Goal: Task Accomplishment & Management: Complete application form

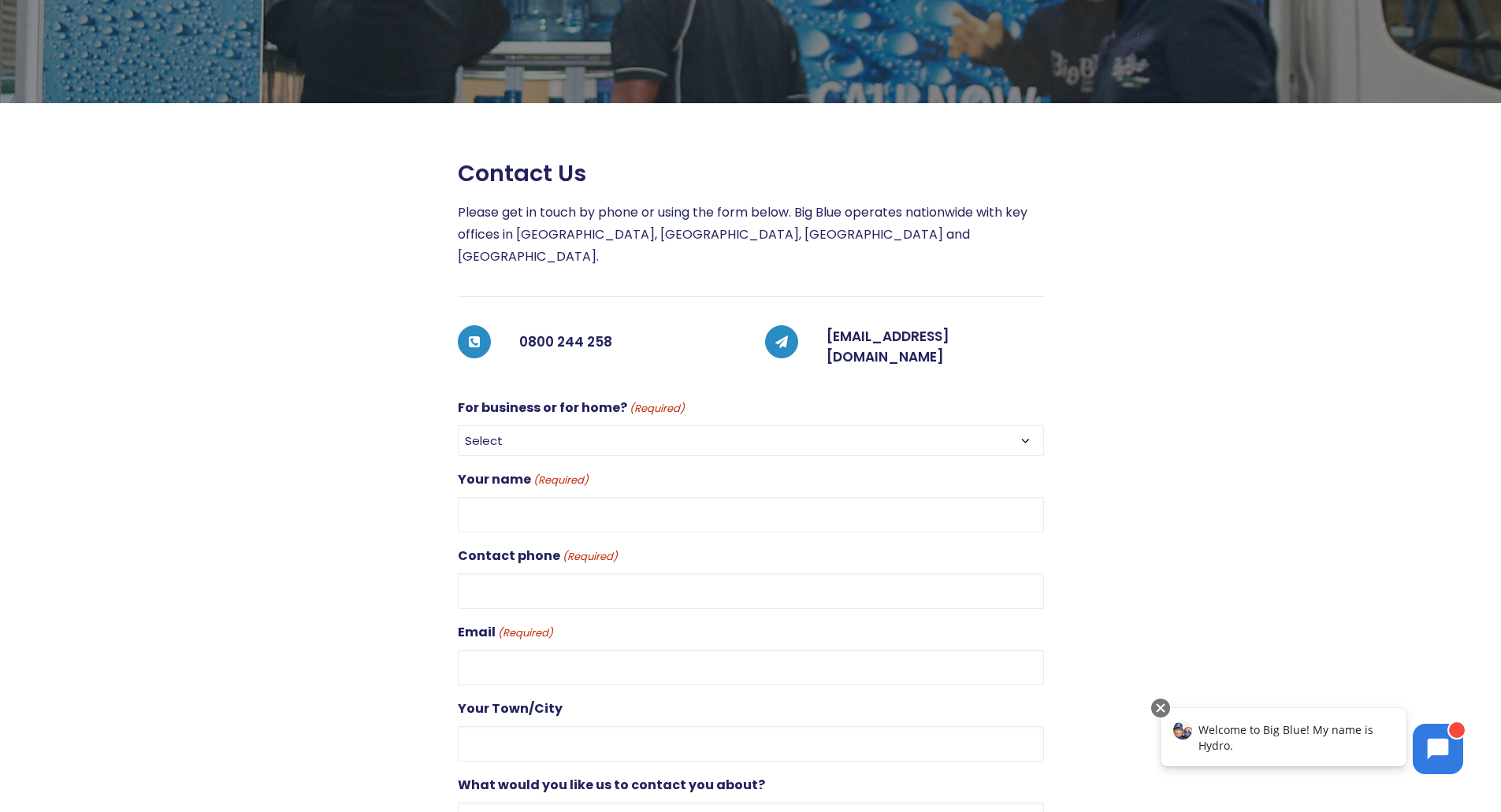
scroll to position [236, 0]
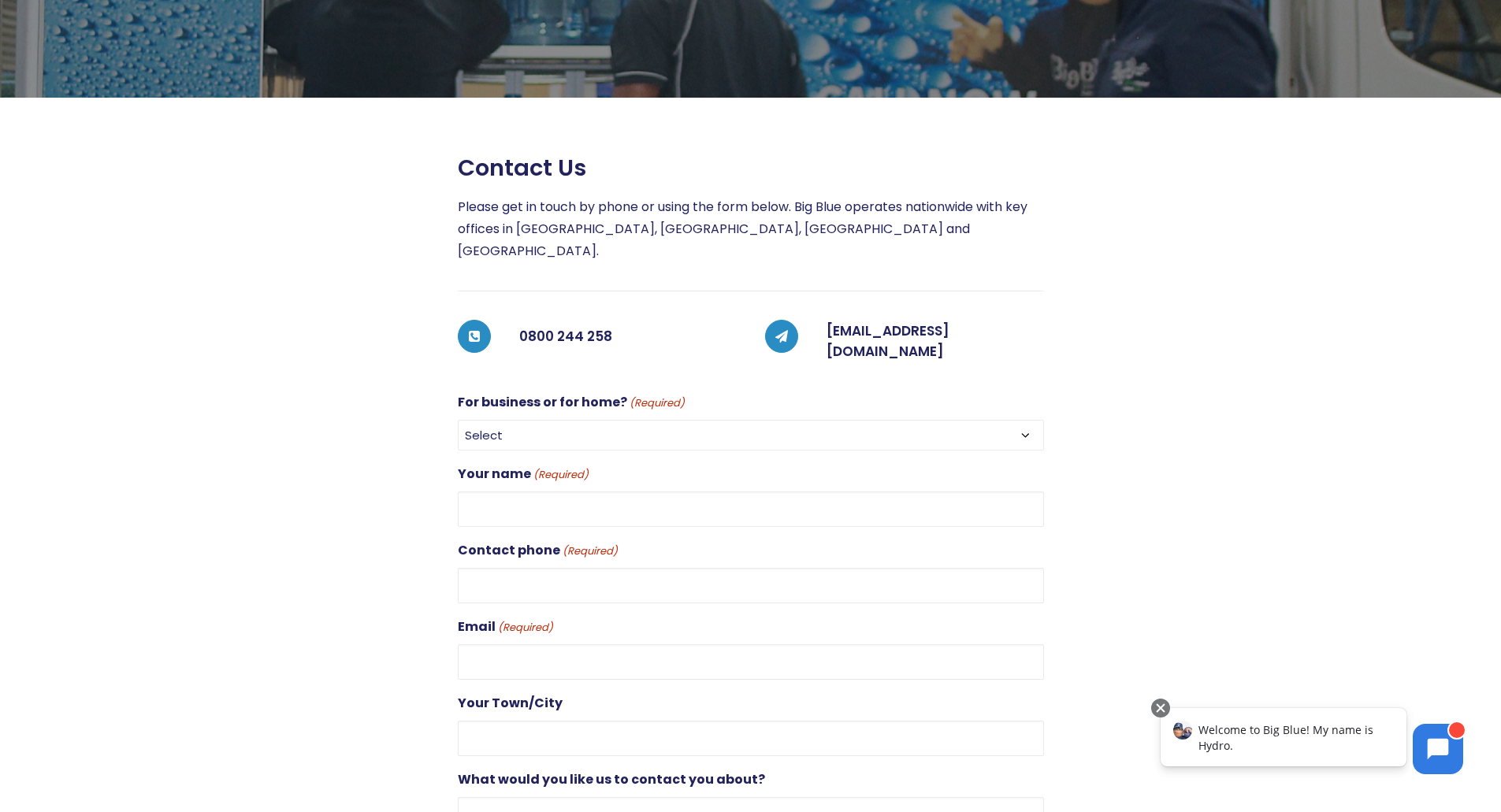
click at [519, 420] on select "Select For Business For Home" at bounding box center [750, 435] width 587 height 31
select select "For Business"
click at [458, 420] on select "Select For Business For Home" at bounding box center [750, 435] width 587 height 31
click at [530, 492] on input "Your name (Required)" at bounding box center [750, 509] width 587 height 35
type input "T"
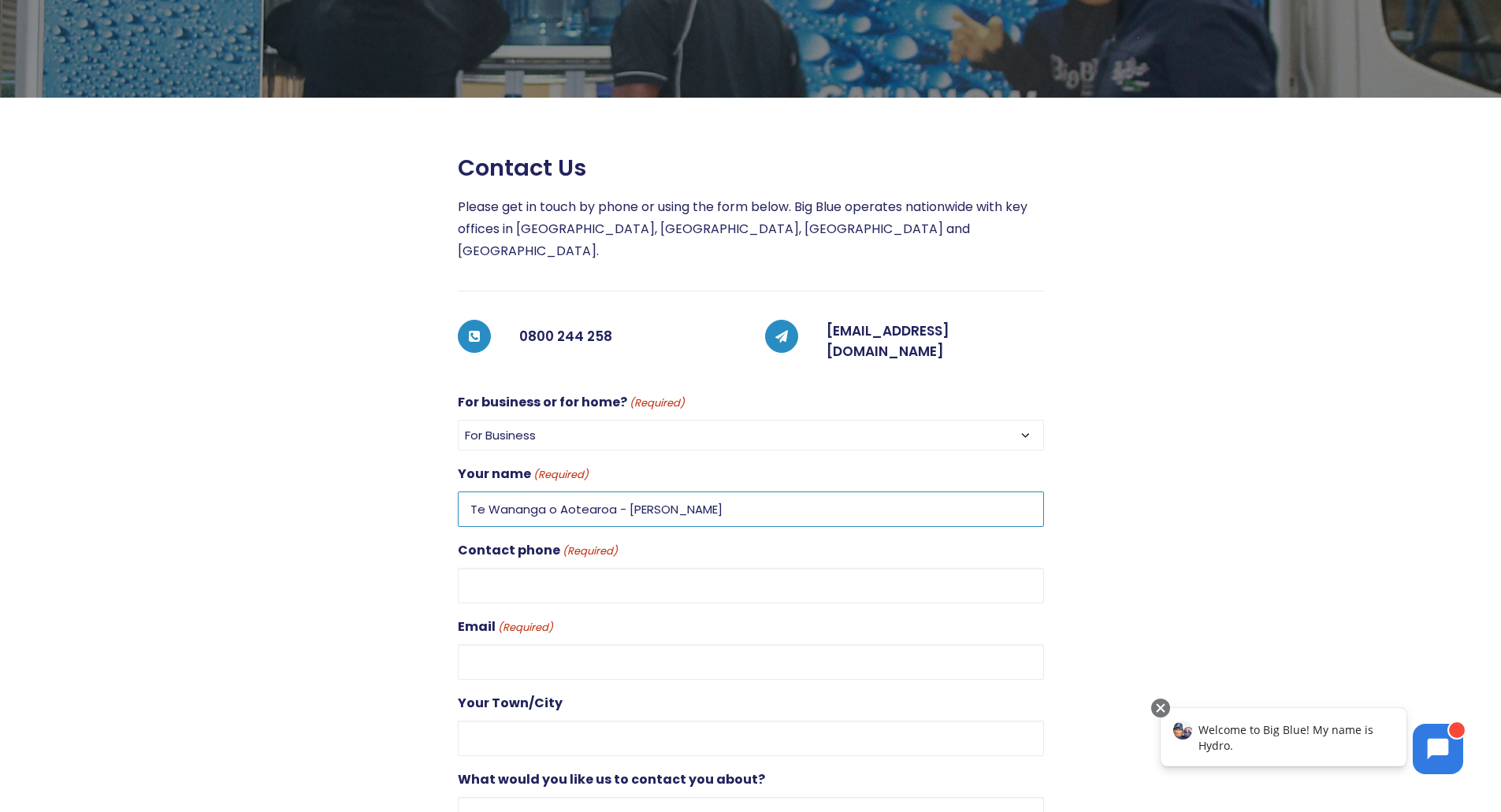
type input "Te Wananga o Aotearoa - [PERSON_NAME]"
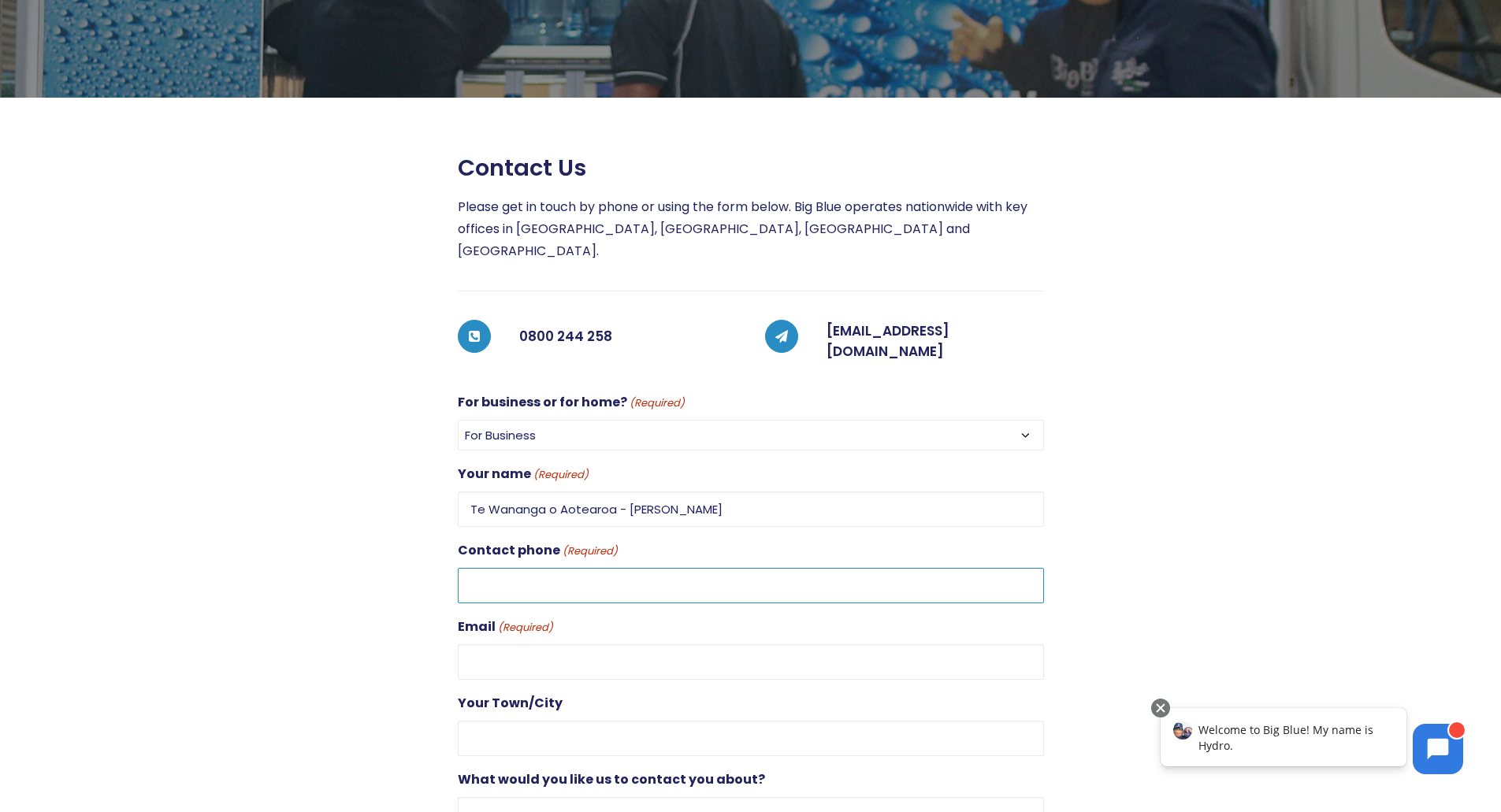
click at [468, 567] on input "Contact phone (Required)" at bounding box center [750, 585] width 587 height 35
type input "0272133656"
type input "[PERSON_NAME][DOMAIN_NAME][EMAIL_ADDRESS][DOMAIN_NAME]"
type input "$250"
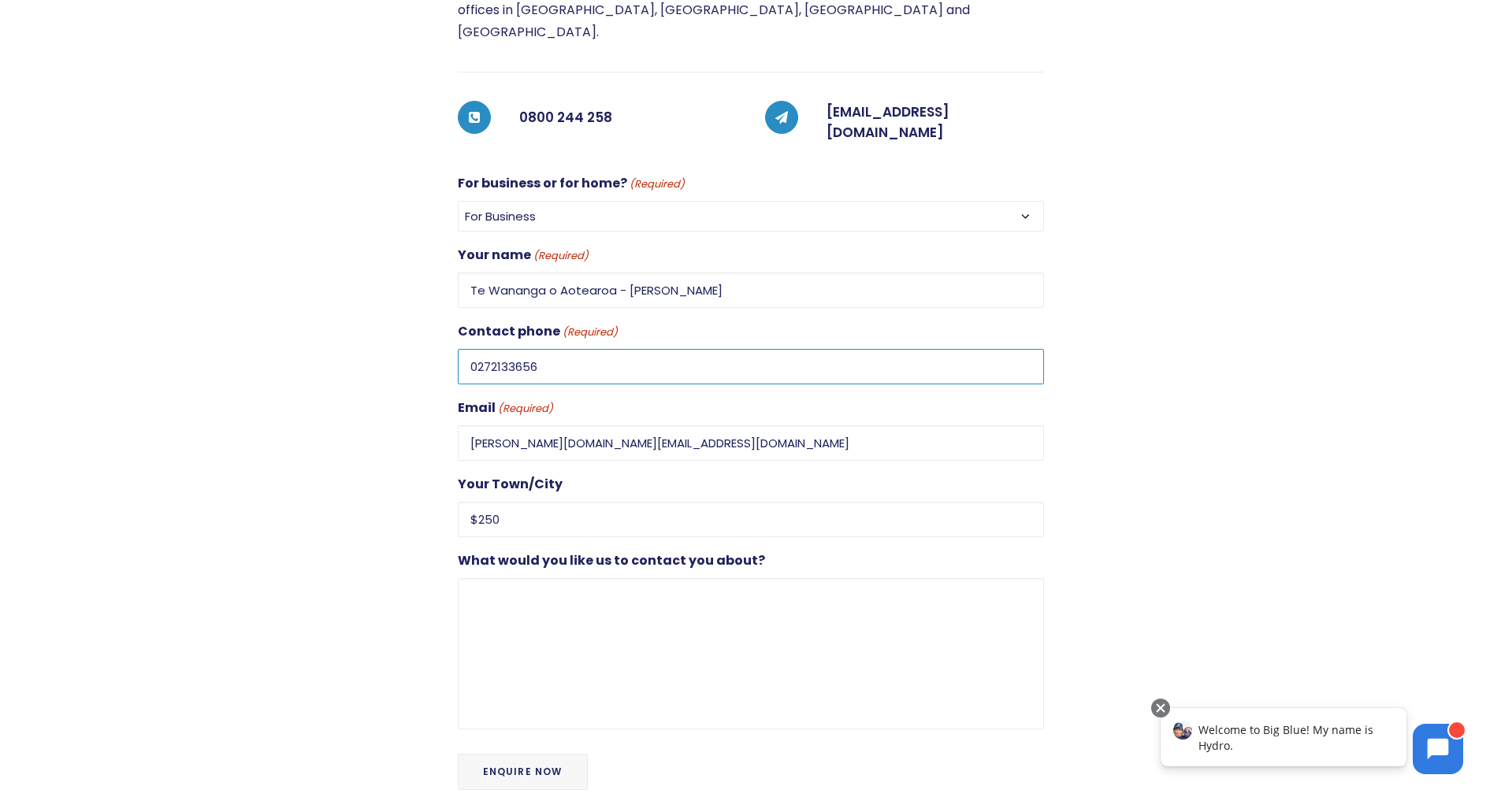
scroll to position [472, 0]
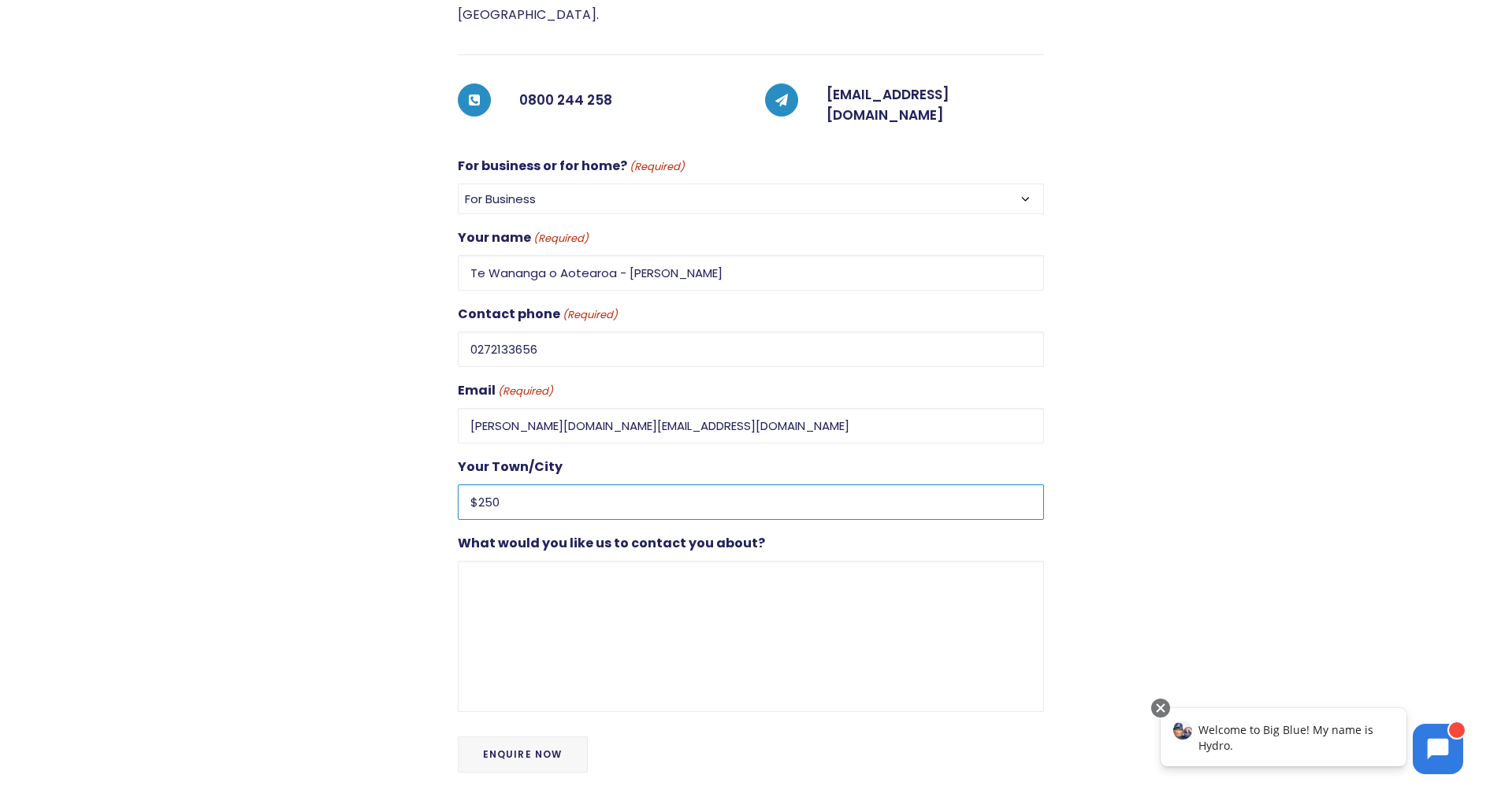
click at [496, 484] on input "$250" at bounding box center [750, 501] width 587 height 35
click at [525, 408] on input "[PERSON_NAME][DOMAIN_NAME][EMAIL_ADDRESS][DOMAIN_NAME]" at bounding box center [750, 425] width 587 height 35
drag, startPoint x: 542, startPoint y: 399, endPoint x: 404, endPoint y: 413, distance: 138.7
click at [404, 400] on div "Contact us Please get in touch by phone or using the form below. Big Blue opera…" at bounding box center [737, 355] width 1229 height 873
type input "[DOMAIN_NAME][EMAIL_ADDRESS][DOMAIN_NAME]"
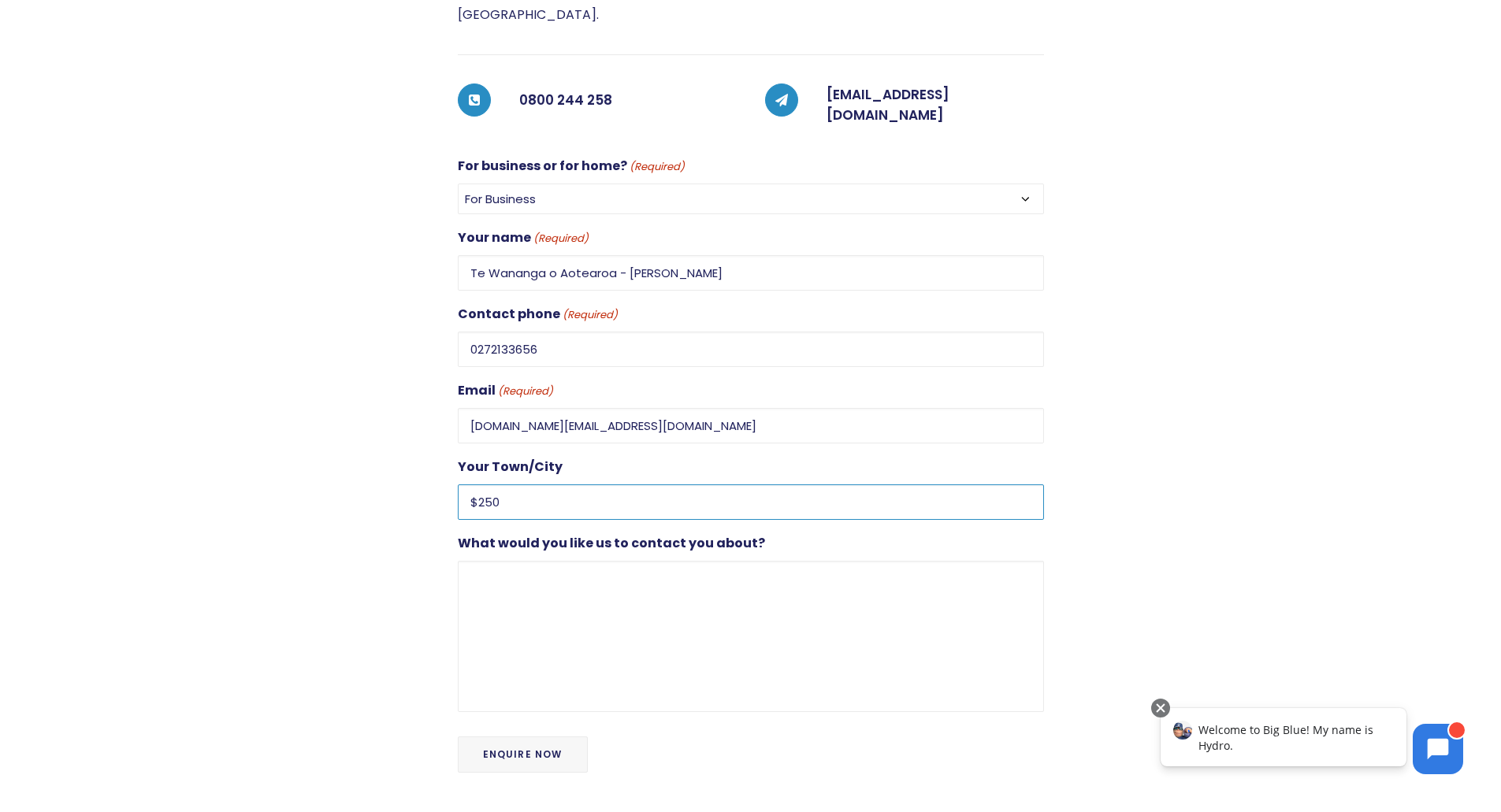
click at [552, 484] on input "$250" at bounding box center [750, 501] width 587 height 35
drag, startPoint x: 552, startPoint y: 470, endPoint x: 429, endPoint y: 468, distance: 123.0
click at [429, 469] on div "Contact us Please get in touch by phone or using the form below. Big Blue opera…" at bounding box center [736, 355] width 614 height 873
type input "Te Awamutu"
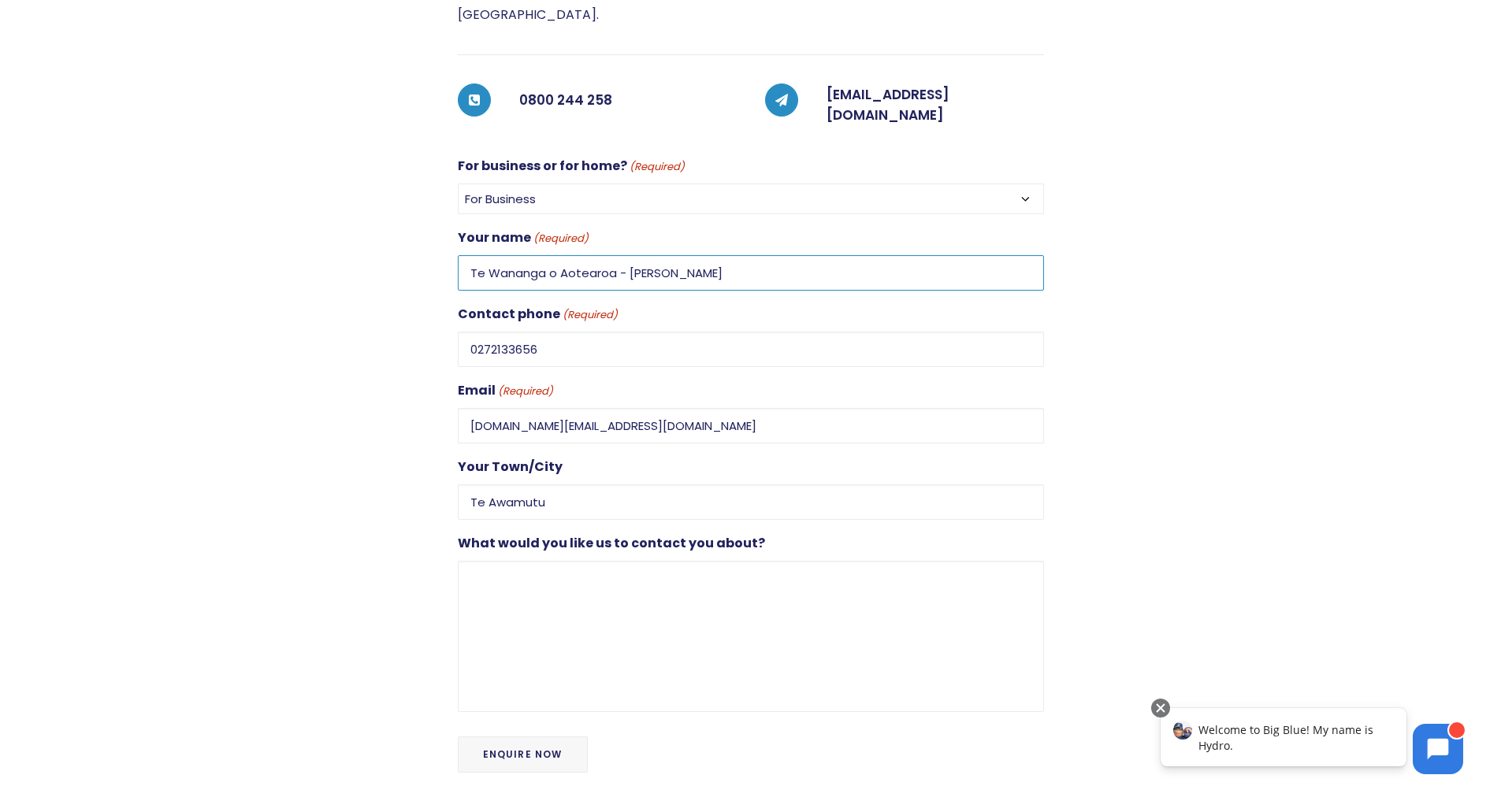
click at [621, 255] on input "Te Wananga o Aotearoa - [PERSON_NAME]" at bounding box center [750, 272] width 587 height 35
click at [628, 255] on input "Te Wananga o Aotearoa - [PERSON_NAME]" at bounding box center [750, 272] width 587 height 35
click at [758, 255] on input "Te Wananga o Aotearoa - Head Office ([PERSON_NAME]" at bounding box center [750, 272] width 587 height 35
type input "Te Wananga o Aotearoa - Head Office ([PERSON_NAME])"
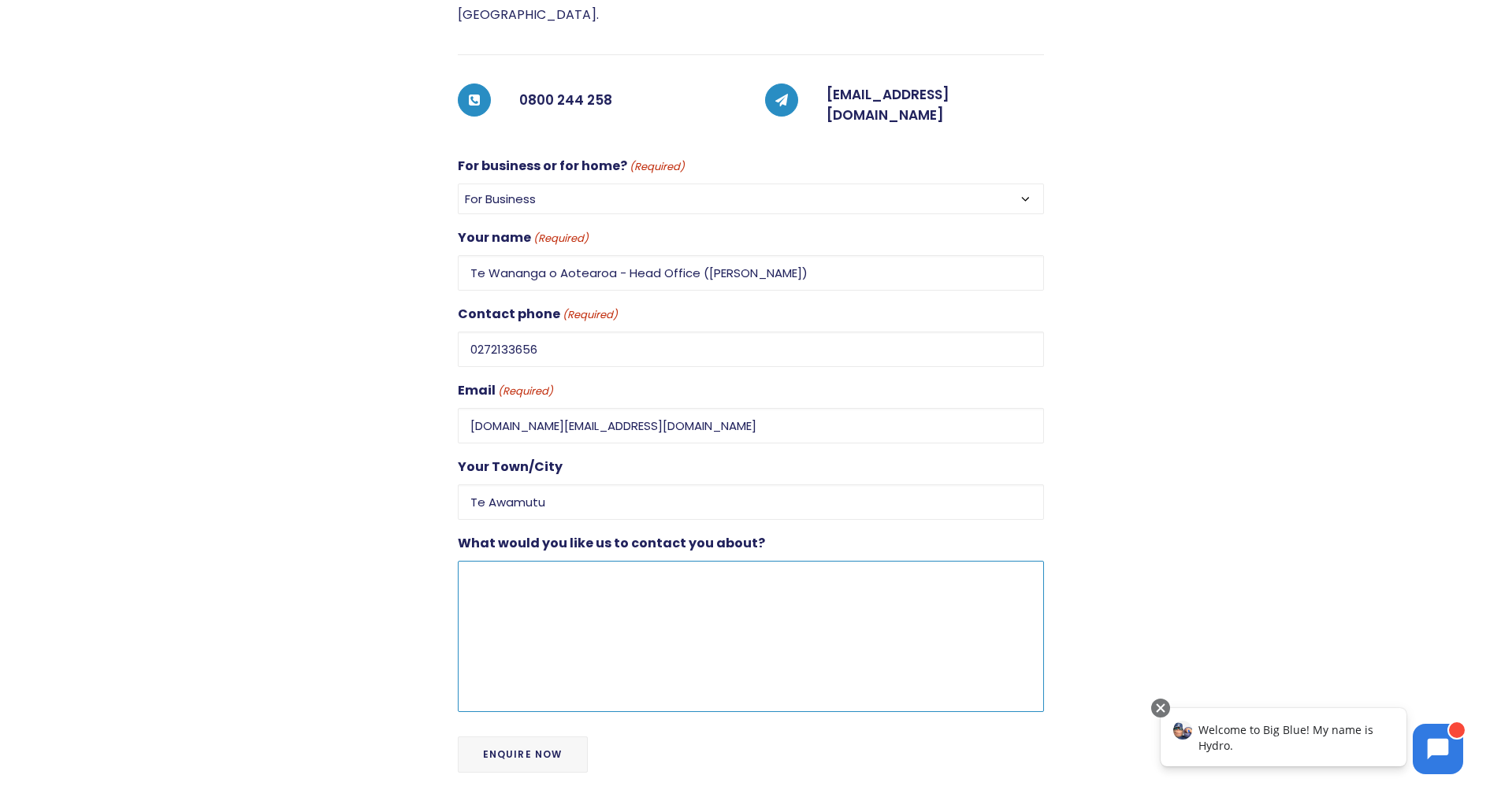
click at [543, 561] on textarea "What would you like us to contact you about?" at bounding box center [750, 636] width 587 height 151
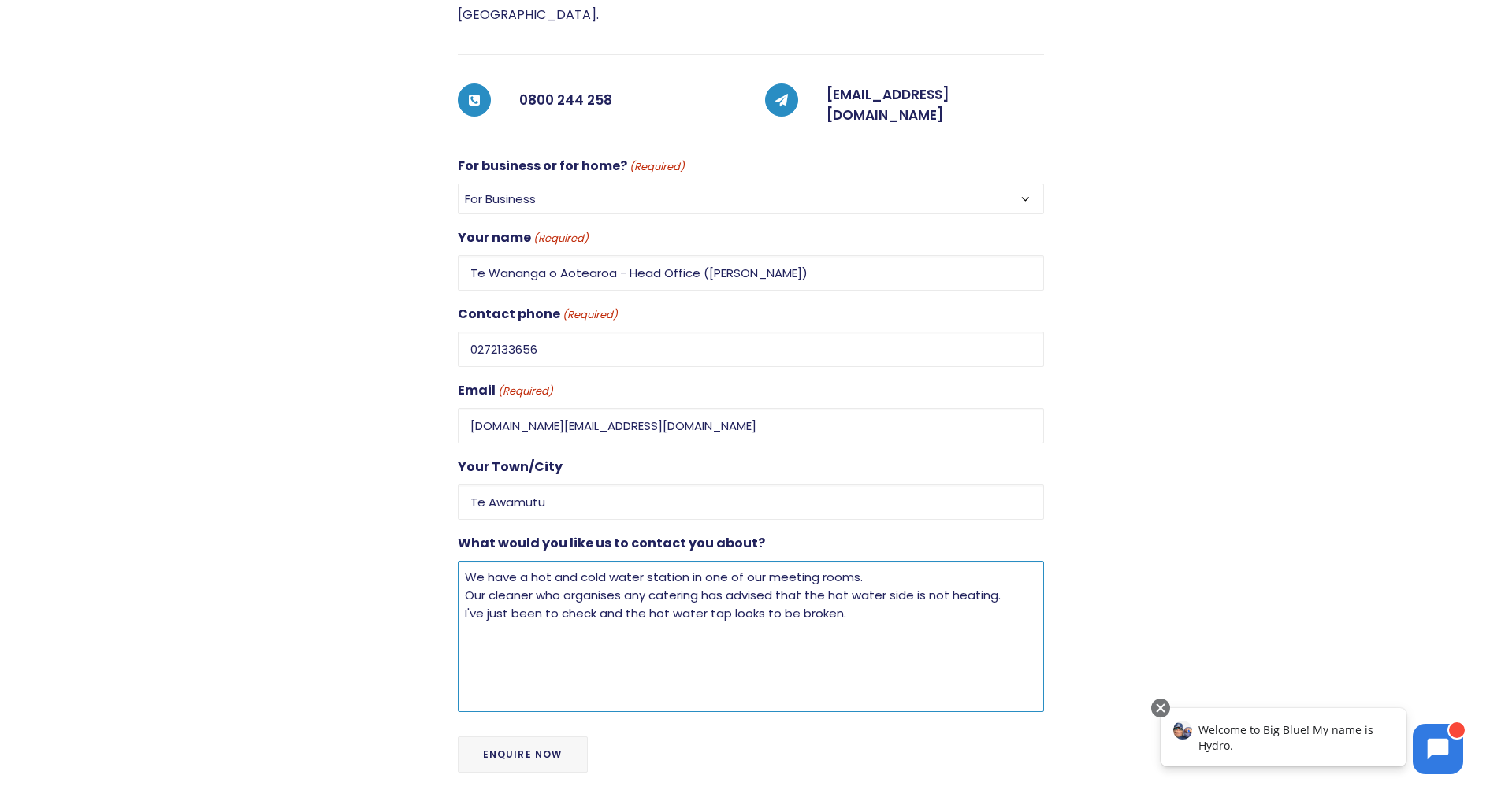
click at [687, 561] on textarea "We have a hot and cold water station in one of our meeting rooms. Our cleaner w…" at bounding box center [750, 636] width 587 height 151
drag, startPoint x: 699, startPoint y: 565, endPoint x: 460, endPoint y: 569, distance: 239.0
click at [460, 569] on textarea "We have a hot and cold water station (not plumbed) in one of our meeting rooms.…" at bounding box center [750, 636] width 587 height 151
click at [609, 571] on textarea "We have a hot and cold water station (not plumbed) in one of our meeting rooms.…" at bounding box center [750, 636] width 587 height 151
click at [464, 567] on textarea "We have a hot and cold water station (not plumbed) in one of our meeting rooms.…" at bounding box center [750, 636] width 587 height 151
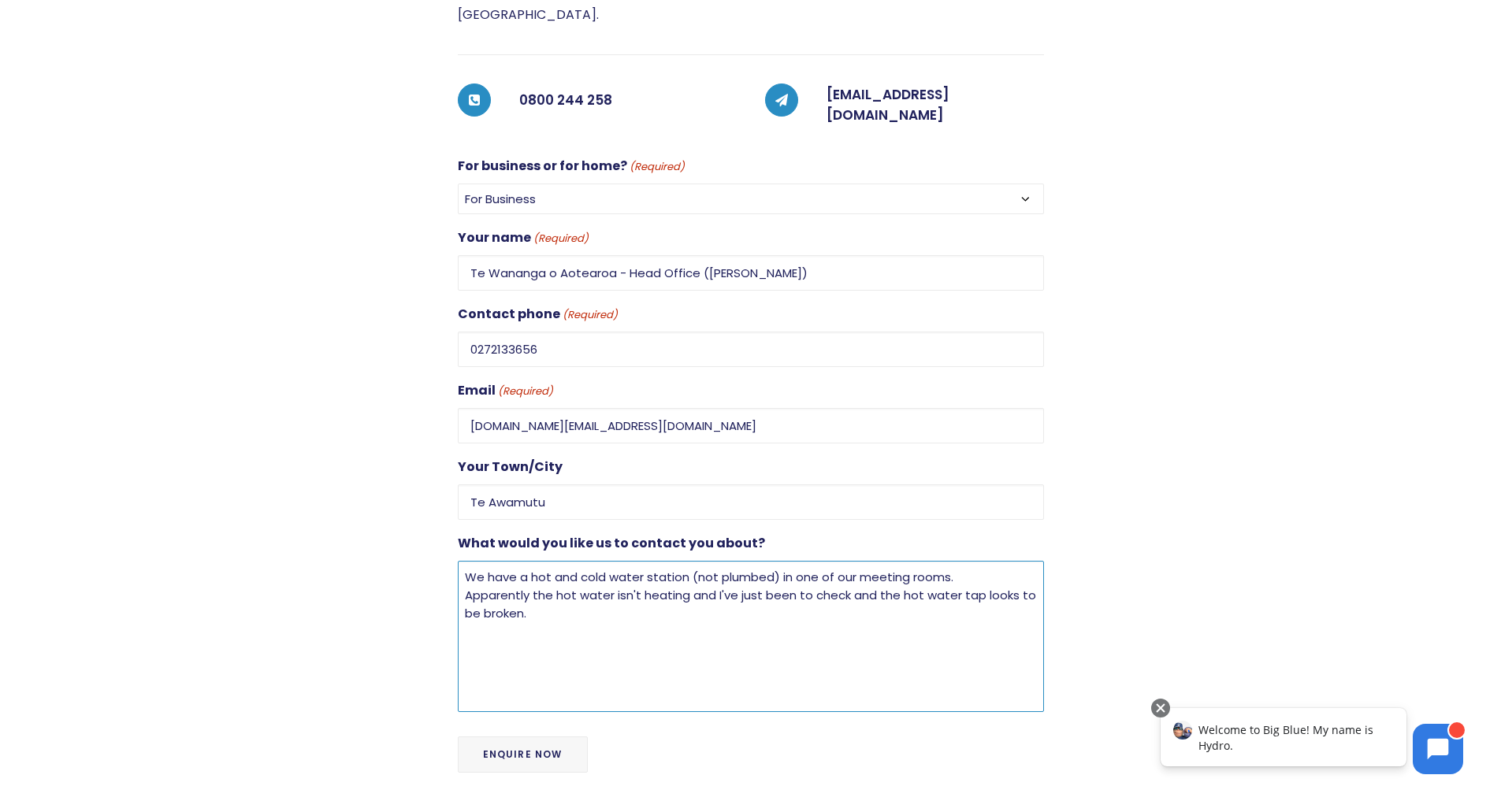
click at [528, 582] on textarea "We have a hot and cold water station (not plumbed) in one of our meeting rooms.…" at bounding box center [750, 636] width 587 height 151
click at [460, 561] on textarea "We have a hot and cold water station (not plumbed) in one of our meeting rooms.…" at bounding box center [750, 636] width 587 height 151
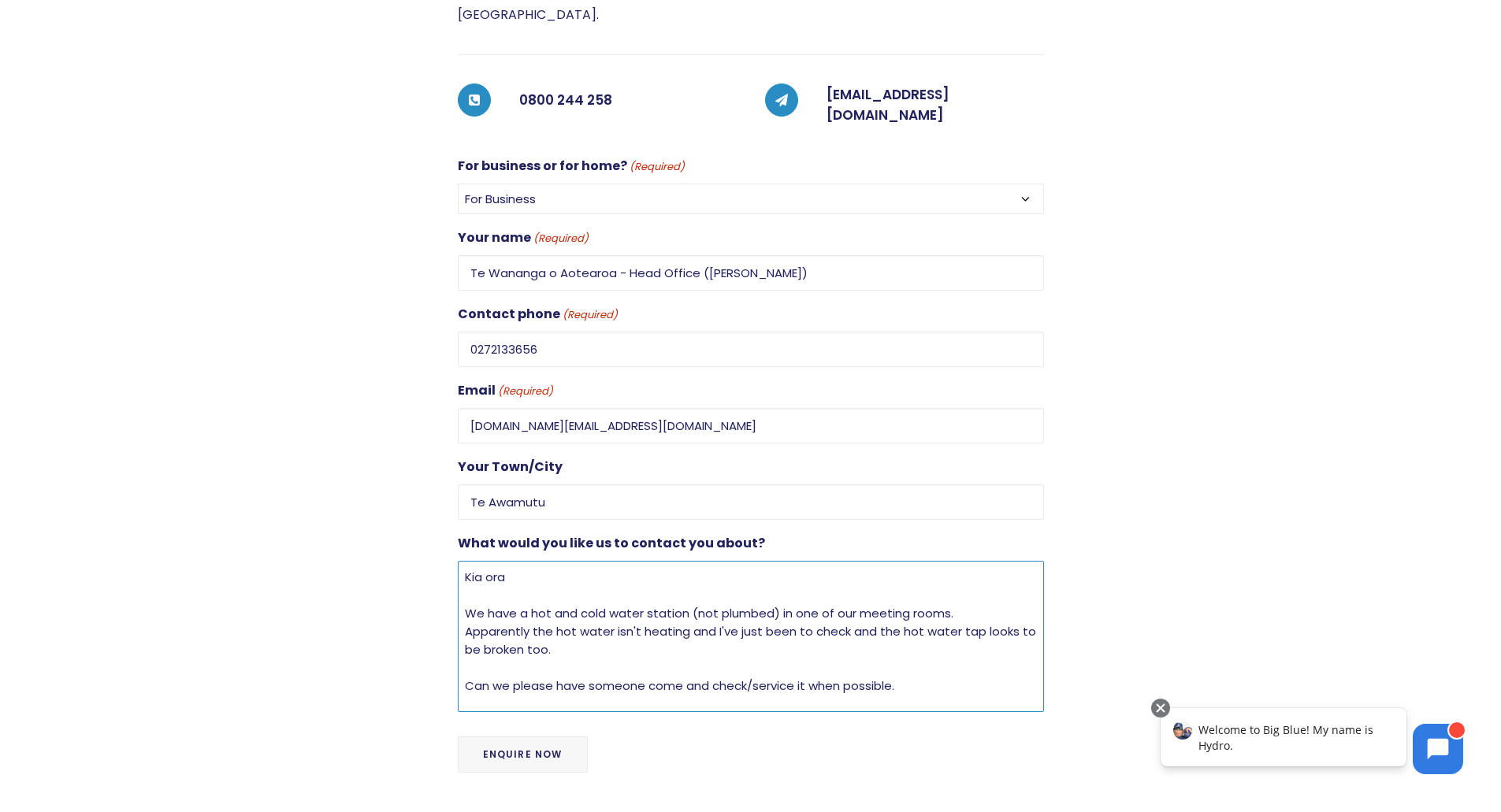
type textarea "Kia ora We have a hot and cold water station (not plumbed) in one of our meetin…"
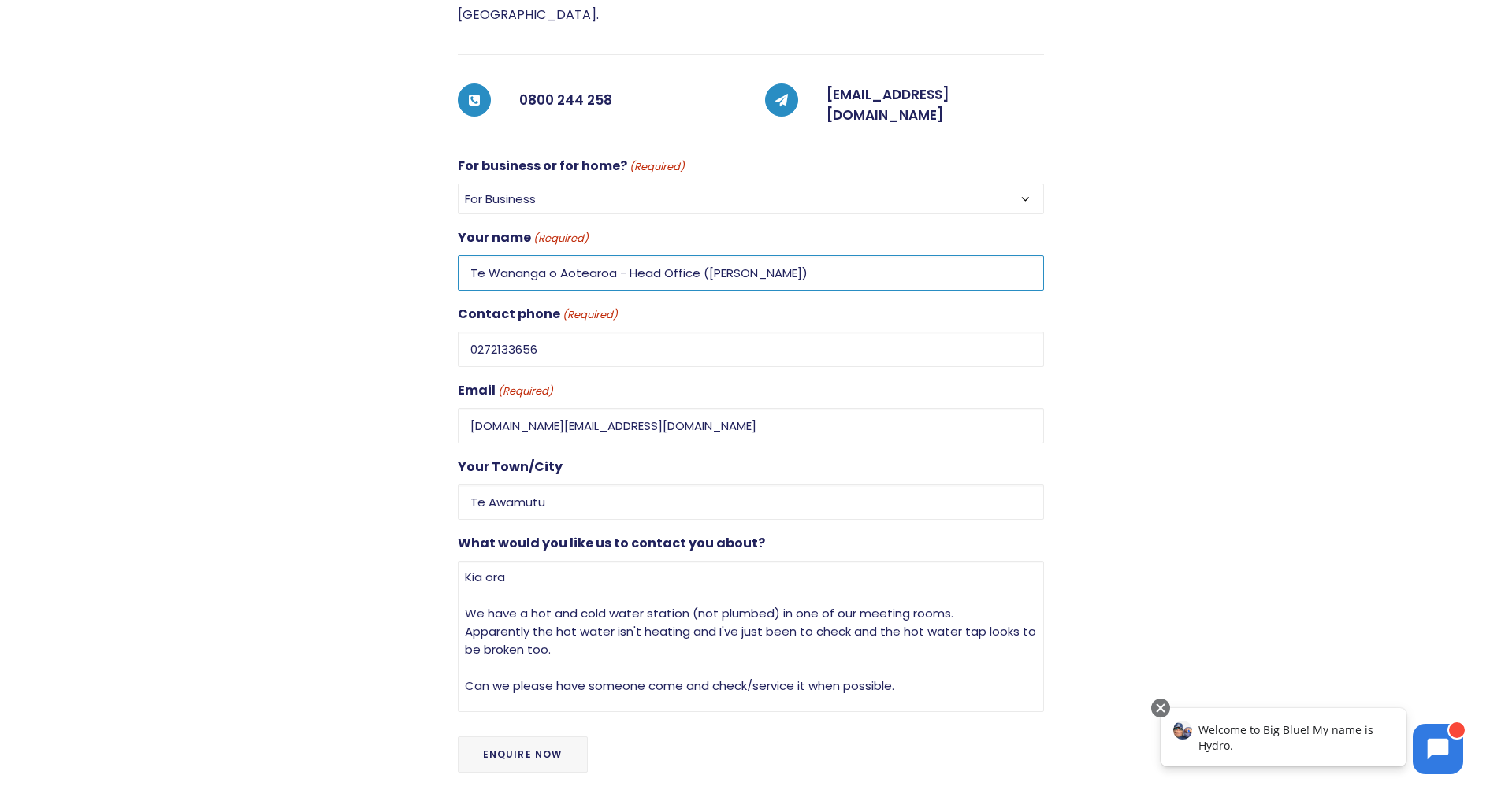
drag, startPoint x: 626, startPoint y: 245, endPoint x: 737, endPoint y: 293, distance: 120.9
click at [695, 255] on input "Te Wananga o Aotearoa - Head Office ([PERSON_NAME])" at bounding box center [750, 272] width 587 height 35
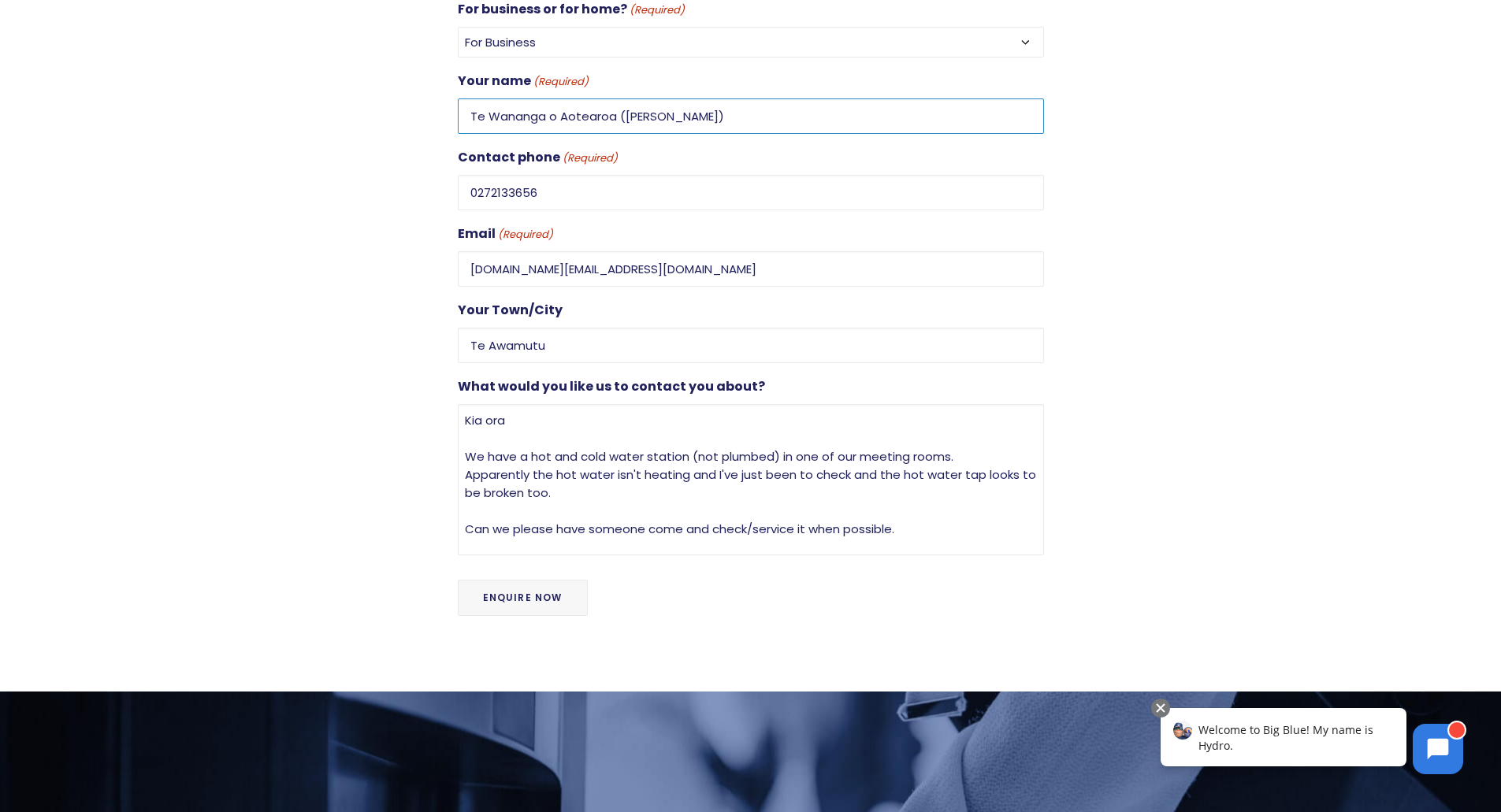
scroll to position [630, 0]
type input "Te Wananga o Aotearoa ([PERSON_NAME])"
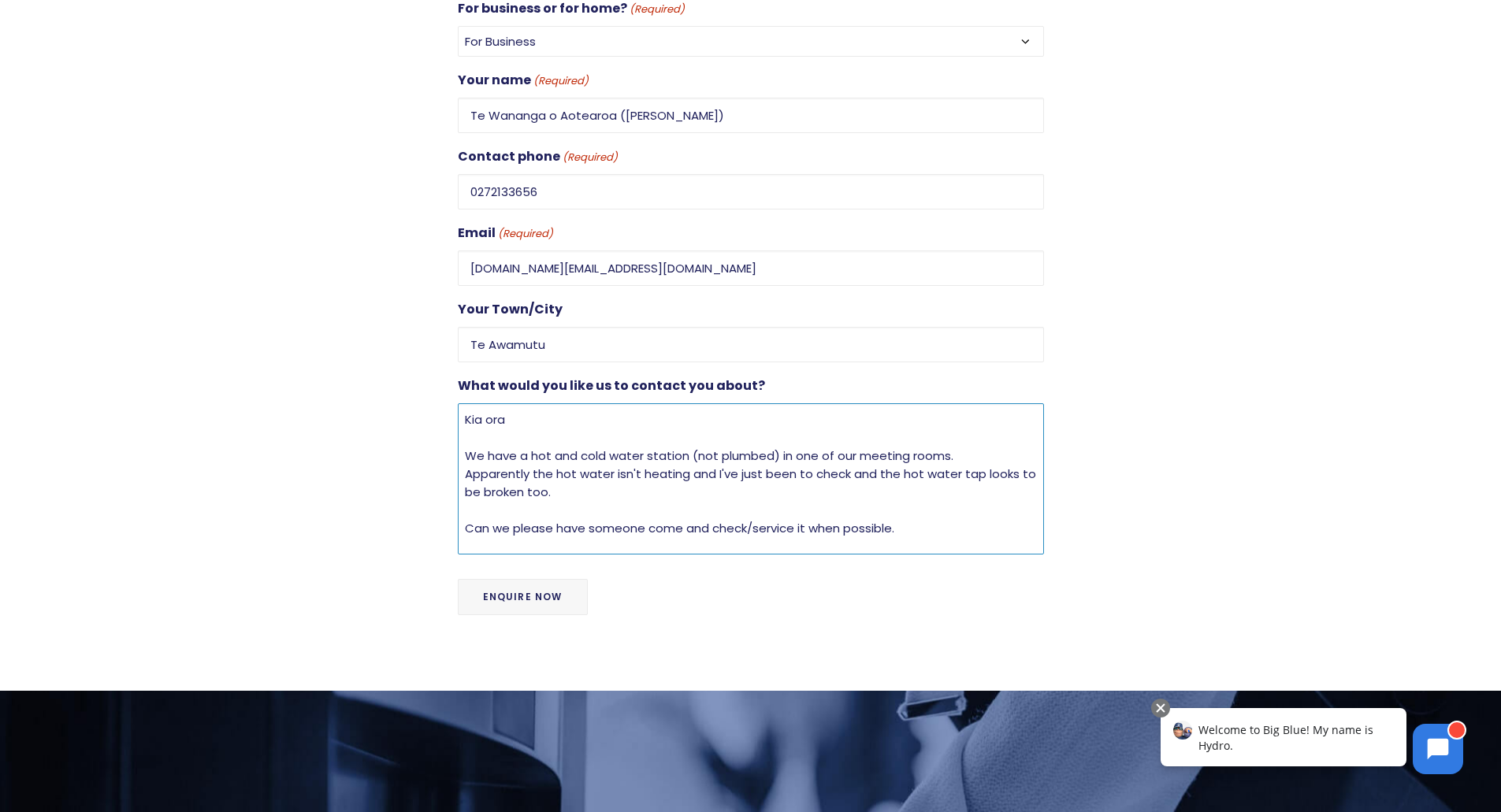
drag, startPoint x: 521, startPoint y: 385, endPoint x: 524, endPoint y: 395, distance: 10.4
click at [521, 403] on textarea "Kia ora We have a hot and cold water station (not plumbed) in one of our meetin…" at bounding box center [750, 478] width 587 height 151
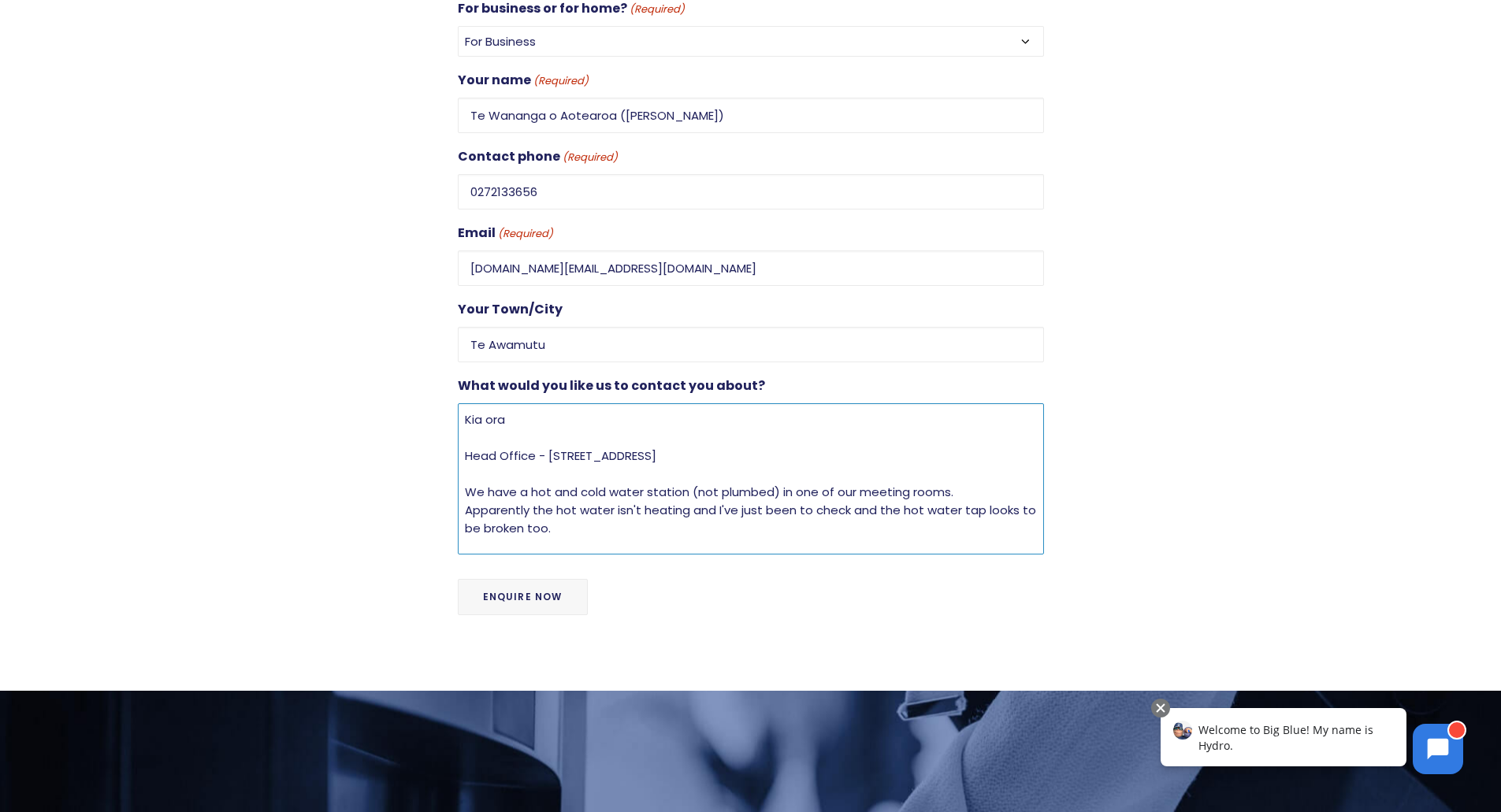
drag, startPoint x: 582, startPoint y: 429, endPoint x: 602, endPoint y: 445, distance: 25.6
click at [583, 430] on textarea "Kia ora Head Office - [STREET_ADDRESS] We have a hot and cold water station (no…" at bounding box center [750, 478] width 587 height 151
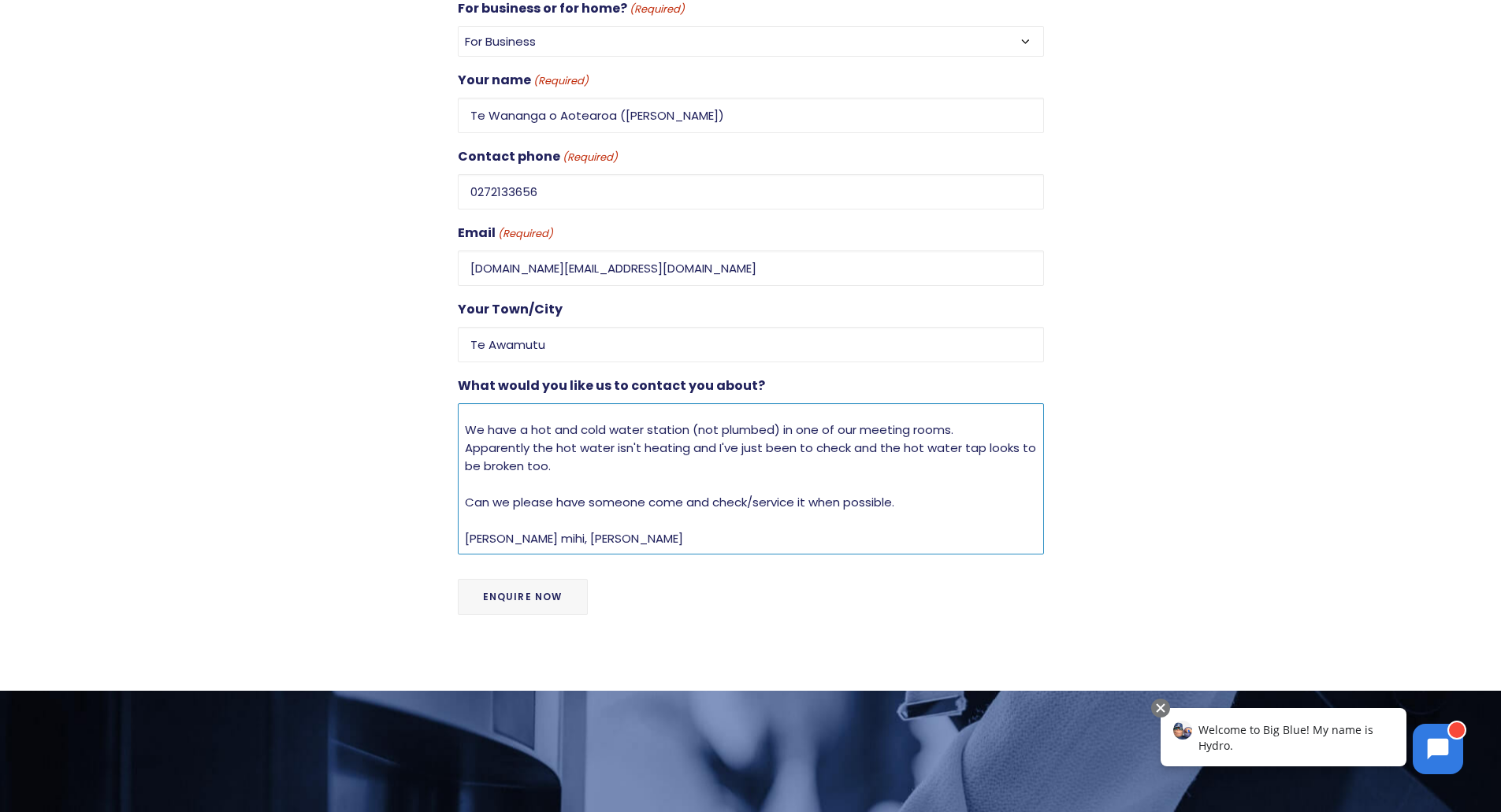
click at [852, 421] on textarea "Kia ora Head Office - [STREET_ADDRESS] We have a hot and cold water station (no…" at bounding box center [750, 478] width 587 height 151
click at [954, 403] on textarea "Kia ora Head Office - [STREET_ADDRESS] We have a hot and cold water station (no…" at bounding box center [750, 478] width 587 height 151
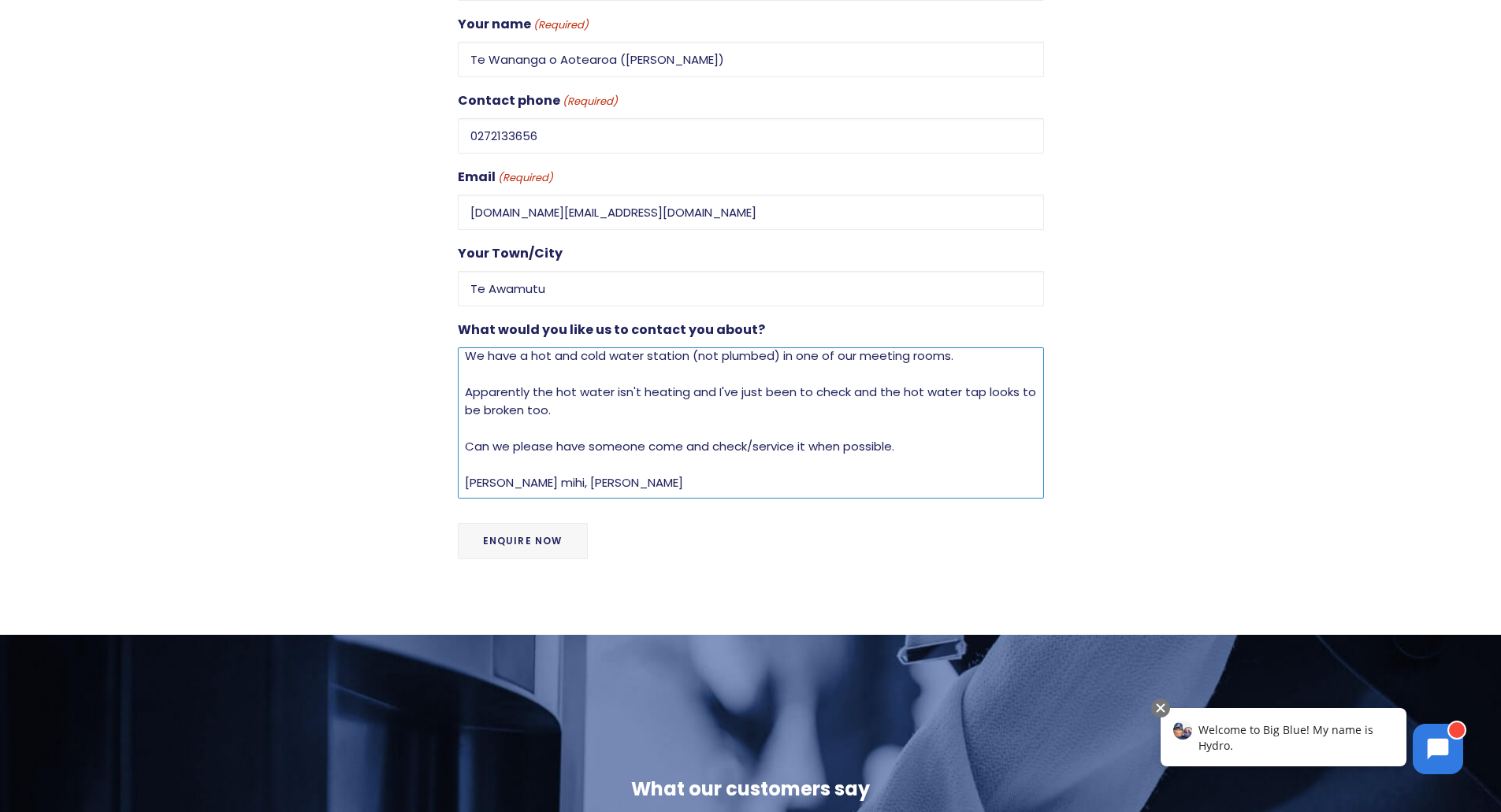
scroll to position [708, 0]
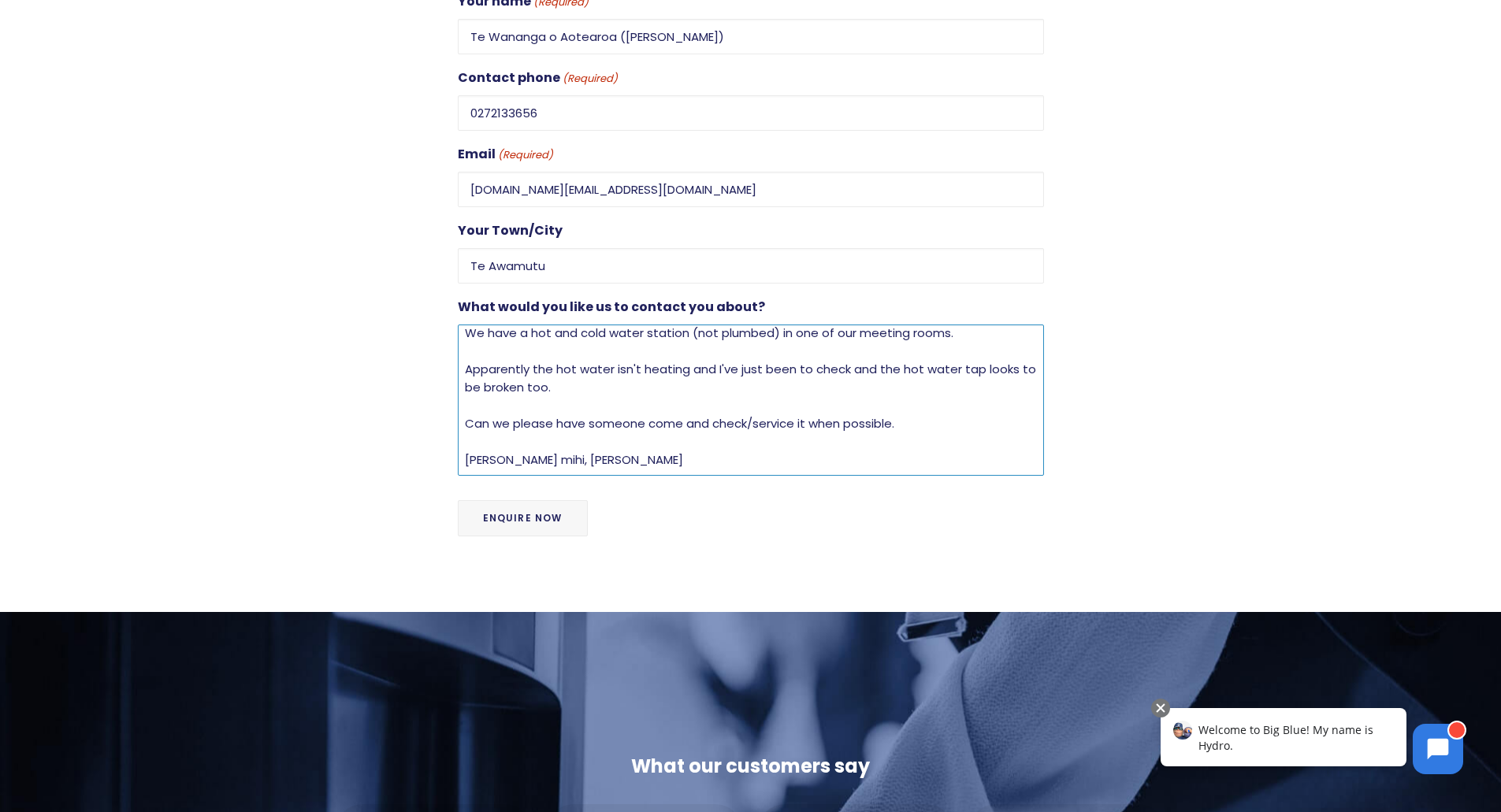
type textarea "Kia ora Head Office - [STREET_ADDRESS] We have a hot and cold water station (no…"
click at [517, 500] on input "Enquire Now" at bounding box center [522, 518] width 130 height 36
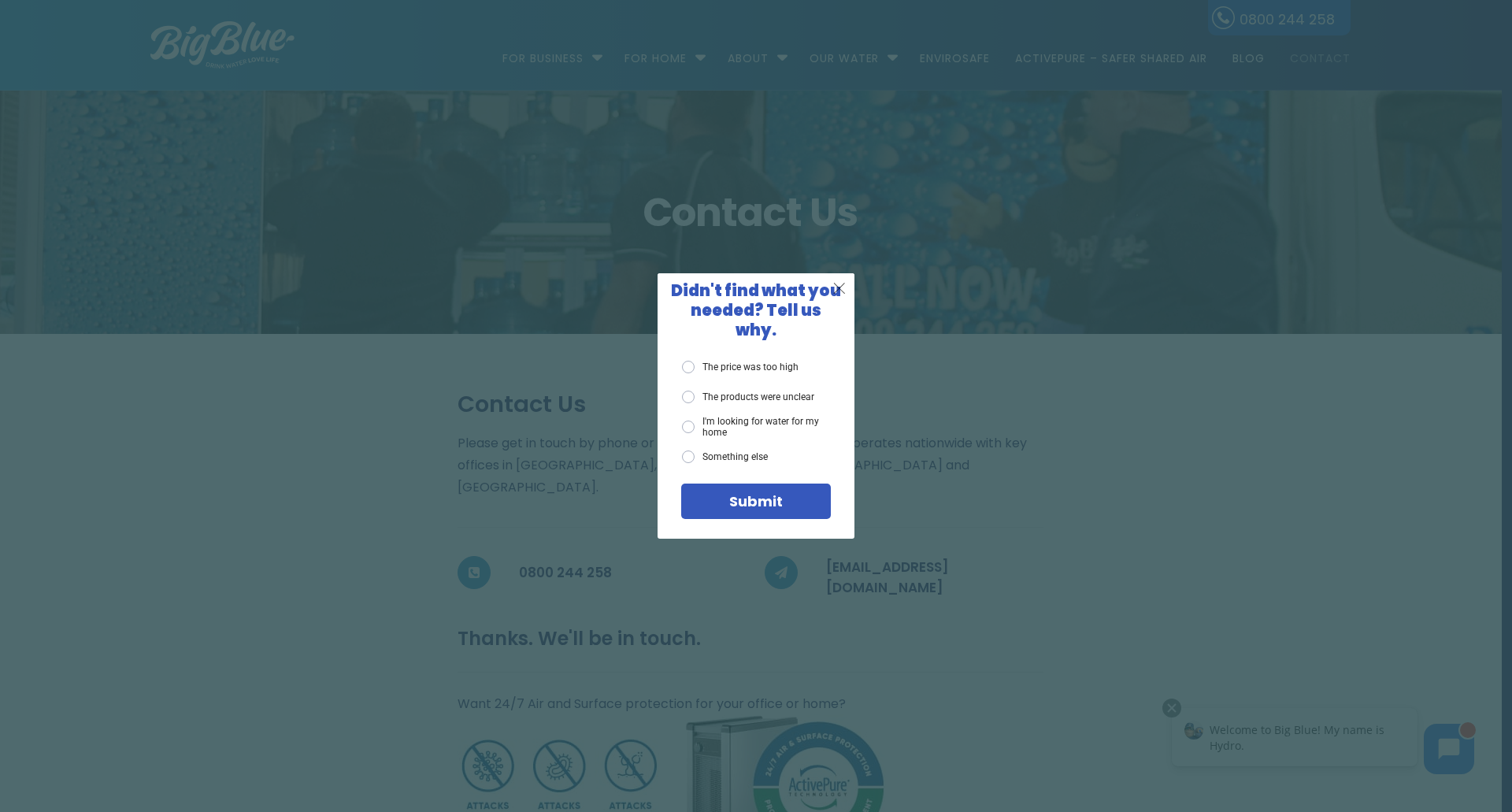
click at [841, 298] on span "X" at bounding box center [839, 288] width 14 height 20
